Goal: Task Accomplishment & Management: Manage account settings

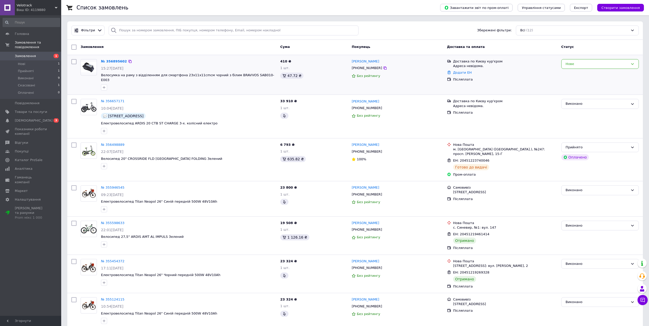
click at [207, 64] on div "№ 356895602" at bounding box center [189, 62] width 176 height 6
click at [112, 61] on link "№ 356895602" at bounding box center [114, 61] width 26 height 4
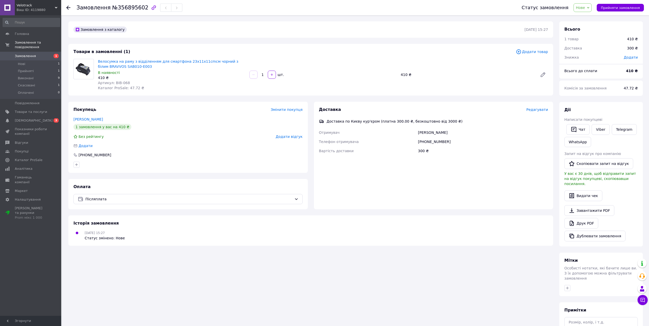
click at [435, 143] on div "[PHONE_NUMBER]" at bounding box center [483, 141] width 132 height 9
click at [28, 54] on span "Замовлення" at bounding box center [25, 56] width 21 height 5
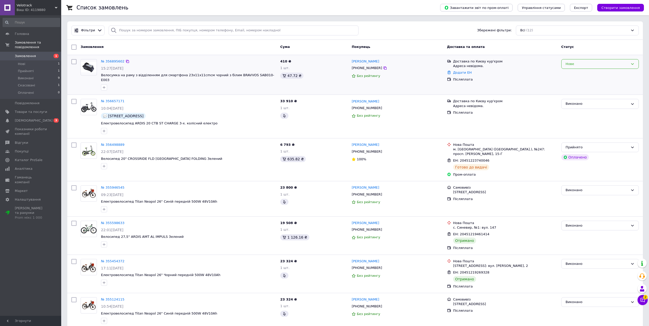
click at [595, 62] on div "Нове" at bounding box center [597, 63] width 63 height 5
click at [578, 75] on li "Прийнято" at bounding box center [600, 74] width 77 height 9
click at [21, 118] on span "[DEMOGRAPHIC_DATA]" at bounding box center [34, 120] width 38 height 5
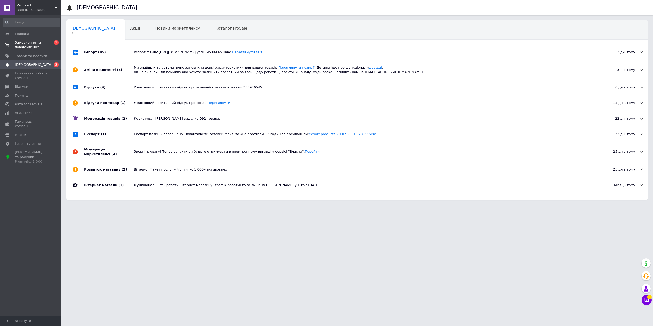
click at [30, 43] on span "Замовлення та повідомлення" at bounding box center [31, 44] width 32 height 9
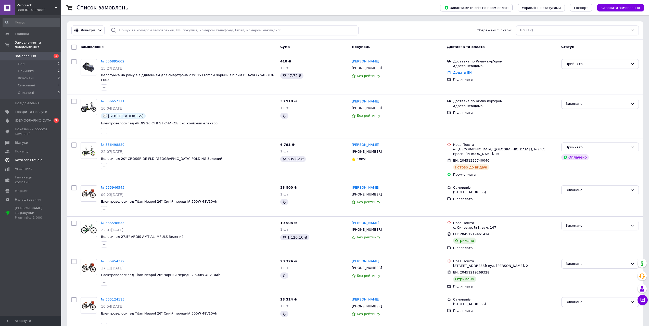
click at [24, 156] on link "Каталог ProSale" at bounding box center [31, 160] width 63 height 9
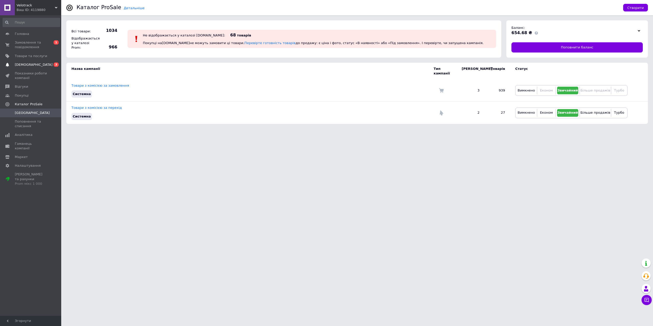
click at [25, 63] on span "[DEMOGRAPHIC_DATA]" at bounding box center [34, 65] width 38 height 5
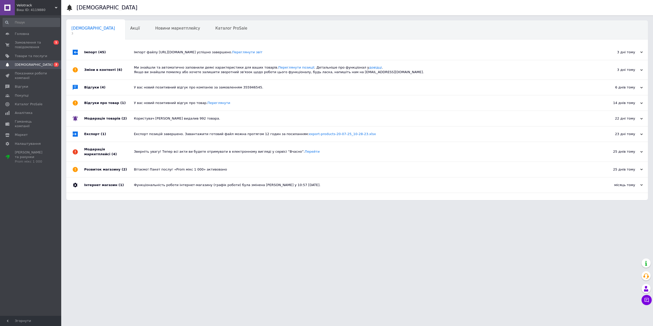
click at [115, 52] on div "Імпорт (45)" at bounding box center [109, 52] width 50 height 15
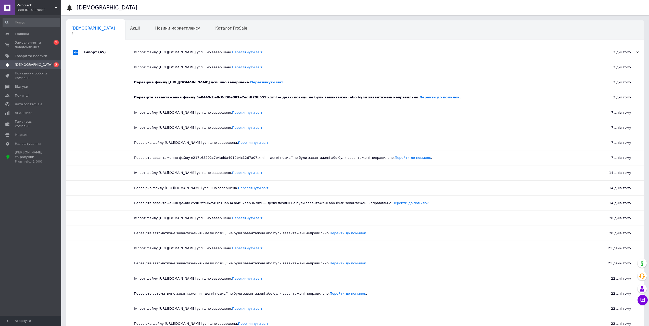
click at [115, 51] on div "Імпорт (45)" at bounding box center [109, 52] width 50 height 15
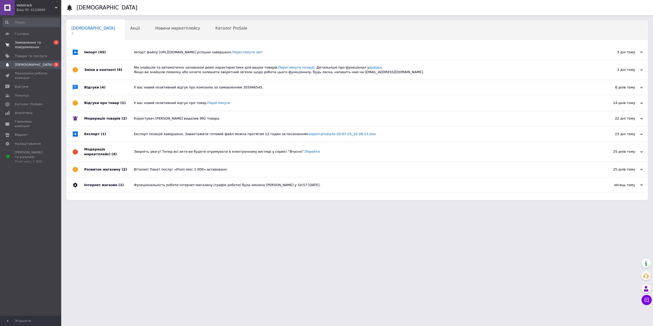
click at [23, 45] on span "Замовлення та повідомлення" at bounding box center [31, 44] width 32 height 9
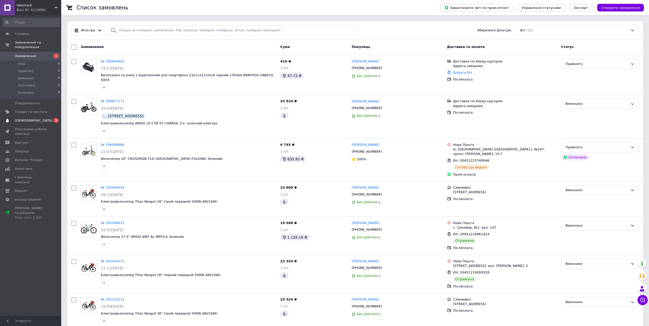
click at [26, 118] on span "[DEMOGRAPHIC_DATA]" at bounding box center [34, 120] width 38 height 5
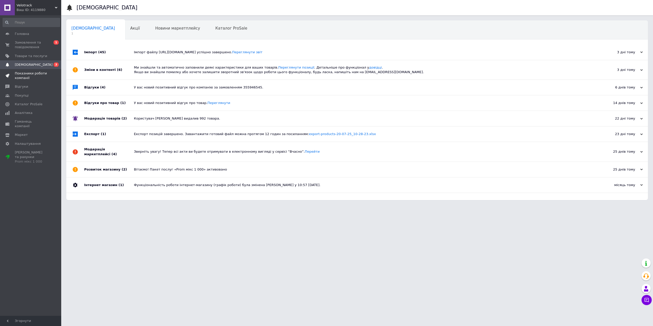
click at [21, 77] on span "Показники роботи компанії" at bounding box center [31, 75] width 32 height 9
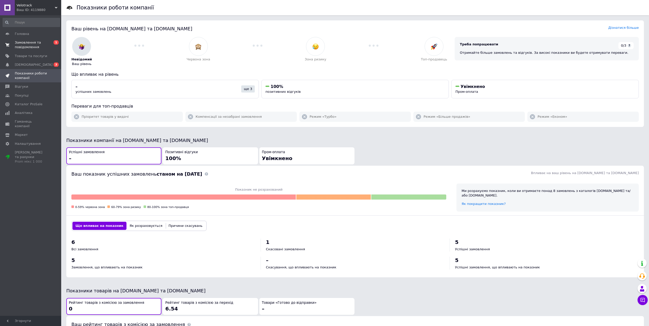
click at [26, 45] on span "Замовлення та повідомлення" at bounding box center [31, 44] width 32 height 9
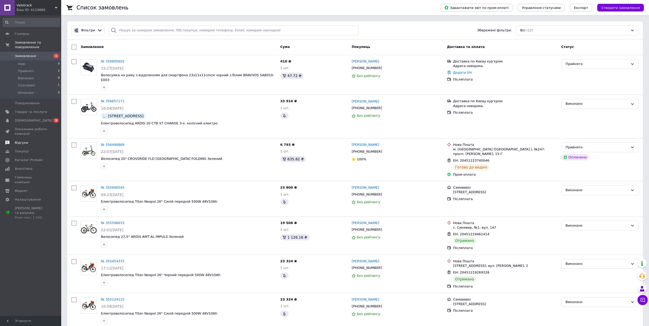
click at [22, 141] on span "Відгуки" at bounding box center [21, 143] width 13 height 5
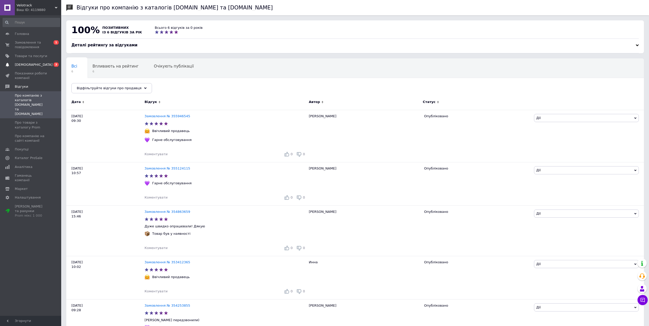
click at [29, 64] on span "[DEMOGRAPHIC_DATA]" at bounding box center [34, 65] width 38 height 5
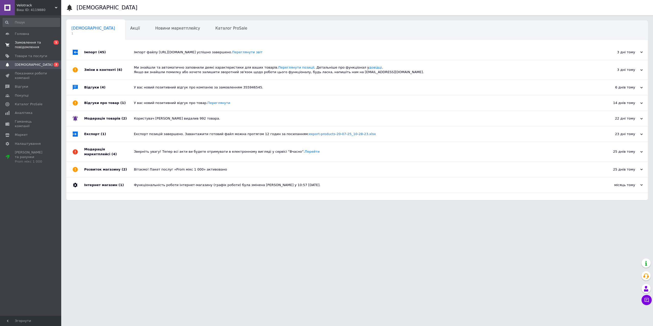
click at [27, 43] on span "Замовлення та повідомлення" at bounding box center [31, 44] width 32 height 9
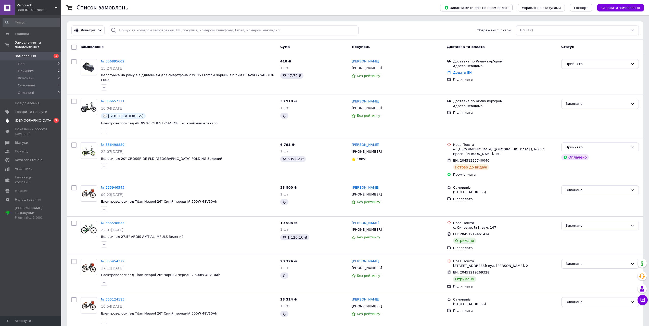
click at [29, 118] on span "[DEMOGRAPHIC_DATA]" at bounding box center [34, 120] width 38 height 5
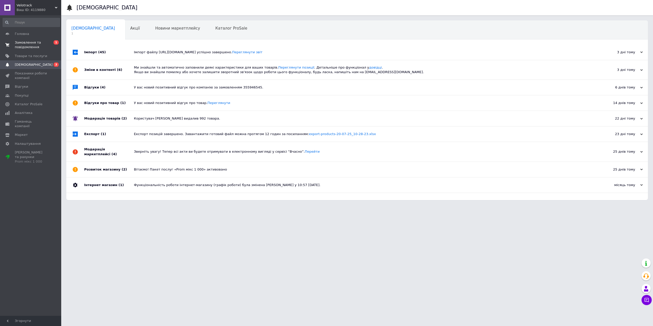
click at [25, 44] on span "Замовлення та повідомлення" at bounding box center [31, 44] width 32 height 9
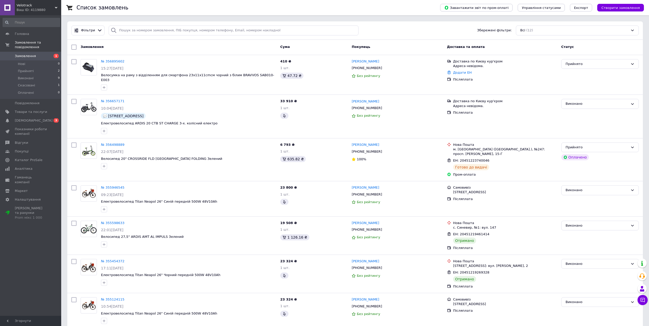
click at [23, 54] on span "Замовлення" at bounding box center [25, 56] width 21 height 5
click at [25, 118] on span "[DEMOGRAPHIC_DATA]" at bounding box center [34, 120] width 38 height 5
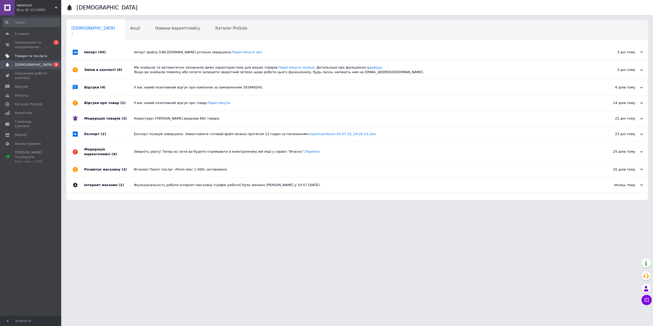
click at [26, 56] on span "Товари та послуги" at bounding box center [31, 56] width 32 height 5
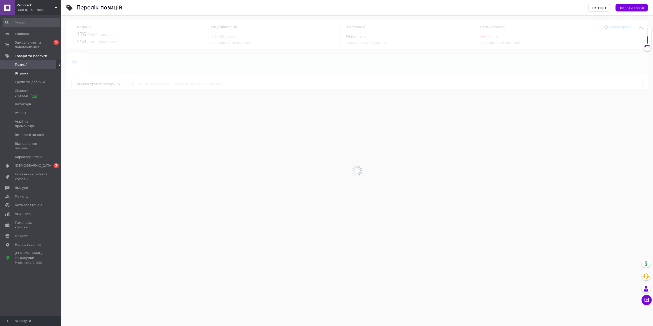
click at [23, 72] on span "Вітрина" at bounding box center [22, 73] width 14 height 5
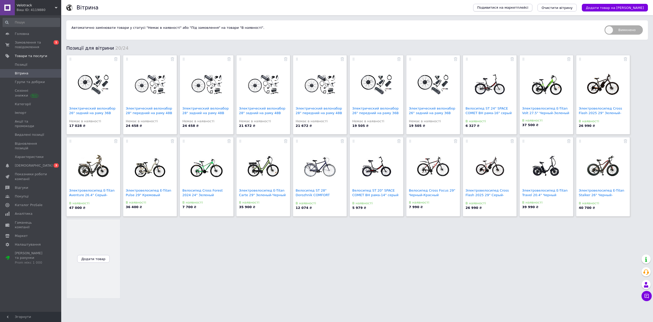
click at [528, 7] on span "Подивитися на маркетплейсі" at bounding box center [502, 7] width 51 height 5
click at [18, 44] on span "Замовлення та повідомлення" at bounding box center [31, 44] width 32 height 9
